Goal: Task Accomplishment & Management: Manage account settings

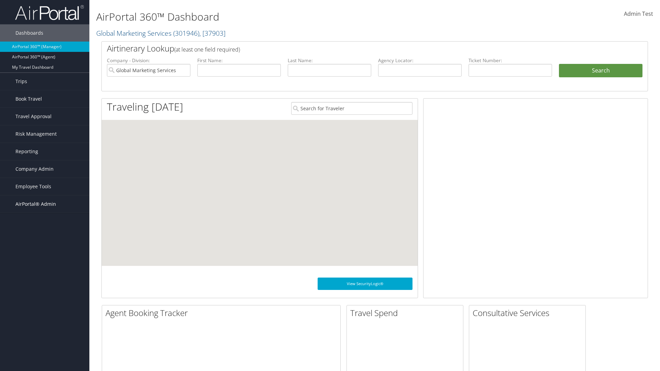
click at [45, 204] on span "AirPortal® Admin" at bounding box center [35, 203] width 41 height 17
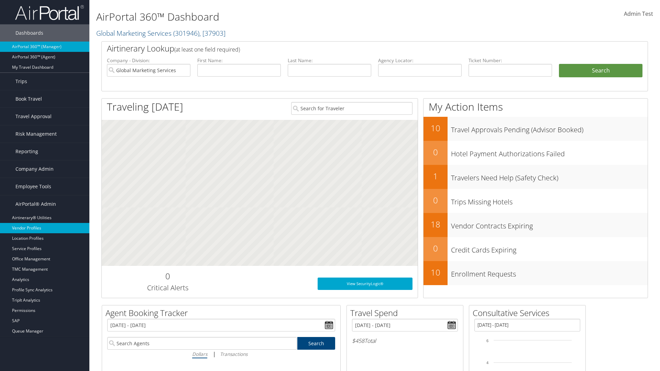
click at [45, 228] on link "Vendor Profiles" at bounding box center [44, 228] width 89 height 10
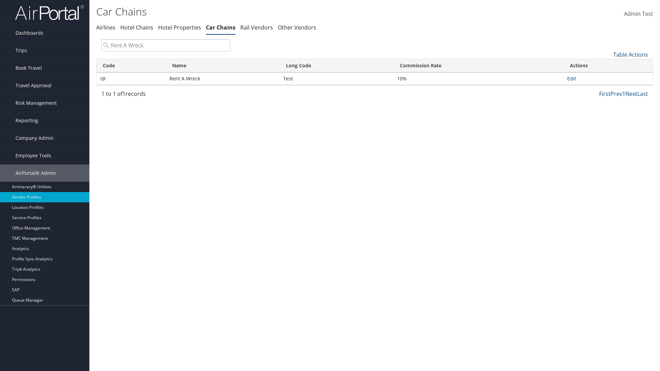
type input "Rent A Wreck"
click at [571, 78] on link "Edit" at bounding box center [571, 78] width 9 height 7
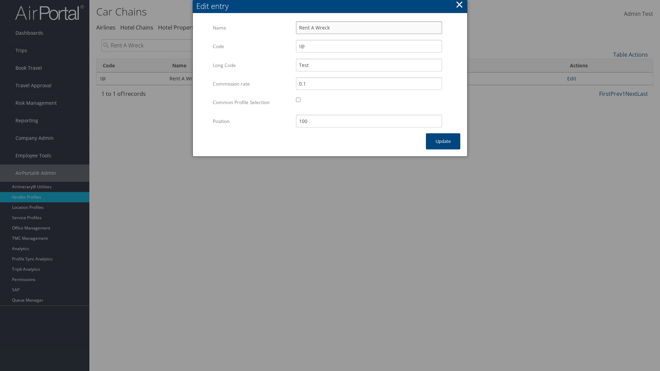
click at [369, 27] on input "Rent A Wreck" at bounding box center [369, 27] width 146 height 13
type input "Rent A Wreck"
click at [369, 65] on input "Test" at bounding box center [369, 65] width 146 height 13
type input "Test"
click at [443, 141] on button "Update" at bounding box center [443, 141] width 34 height 16
